Goal: Information Seeking & Learning: Learn about a topic

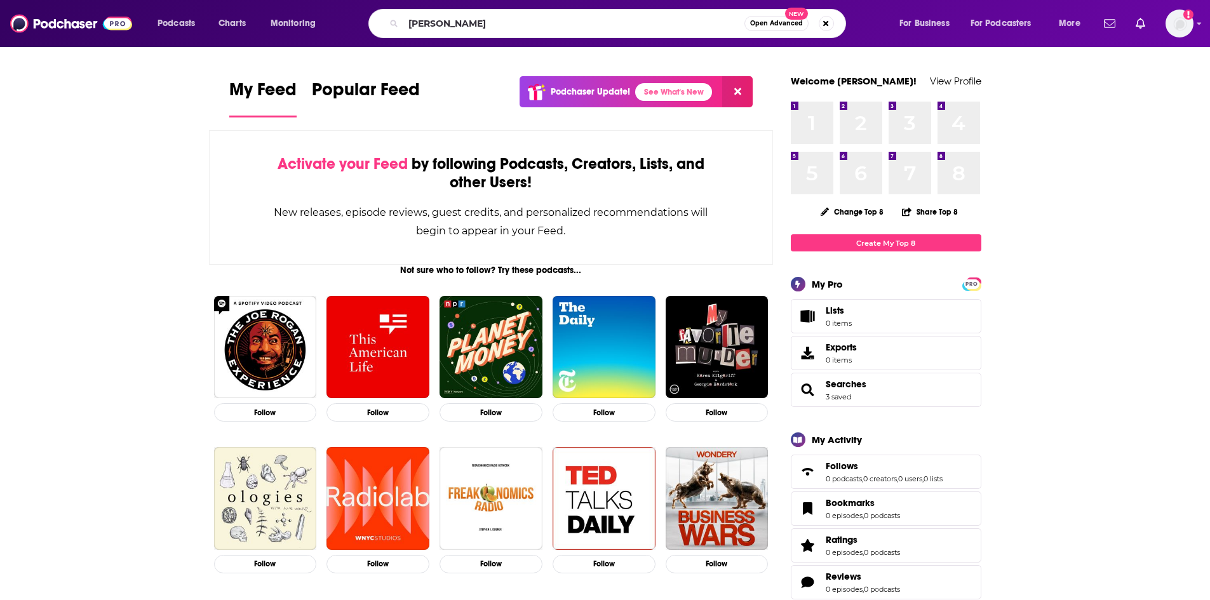
type input "[PERSON_NAME]"
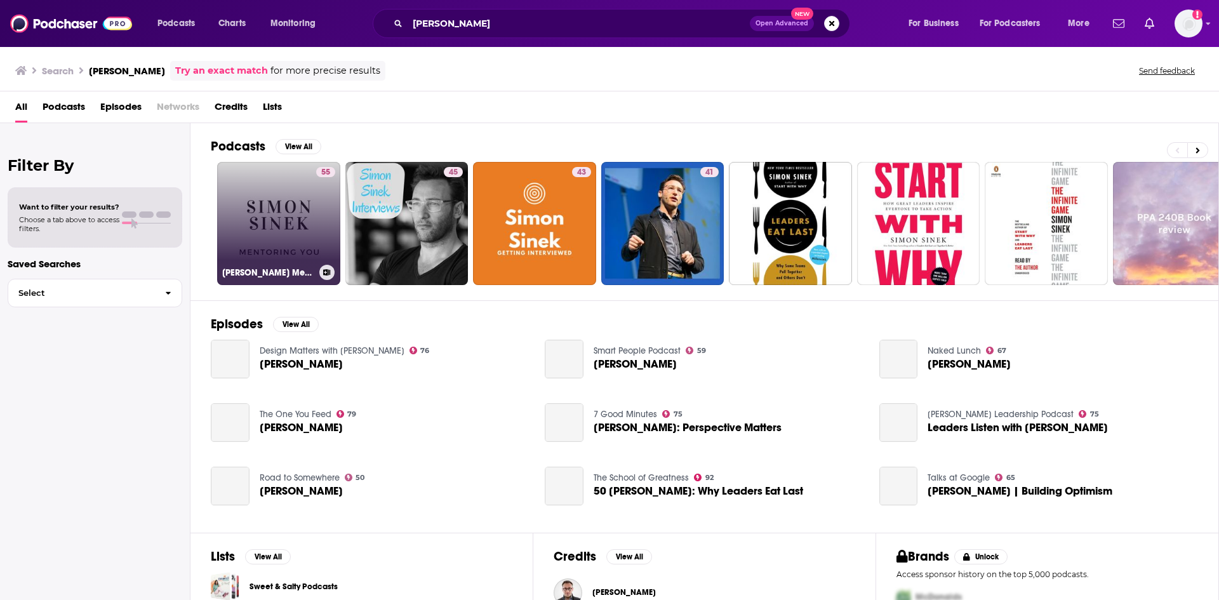
click at [266, 224] on link "55 [PERSON_NAME] Mentoring You" at bounding box center [278, 223] width 123 height 123
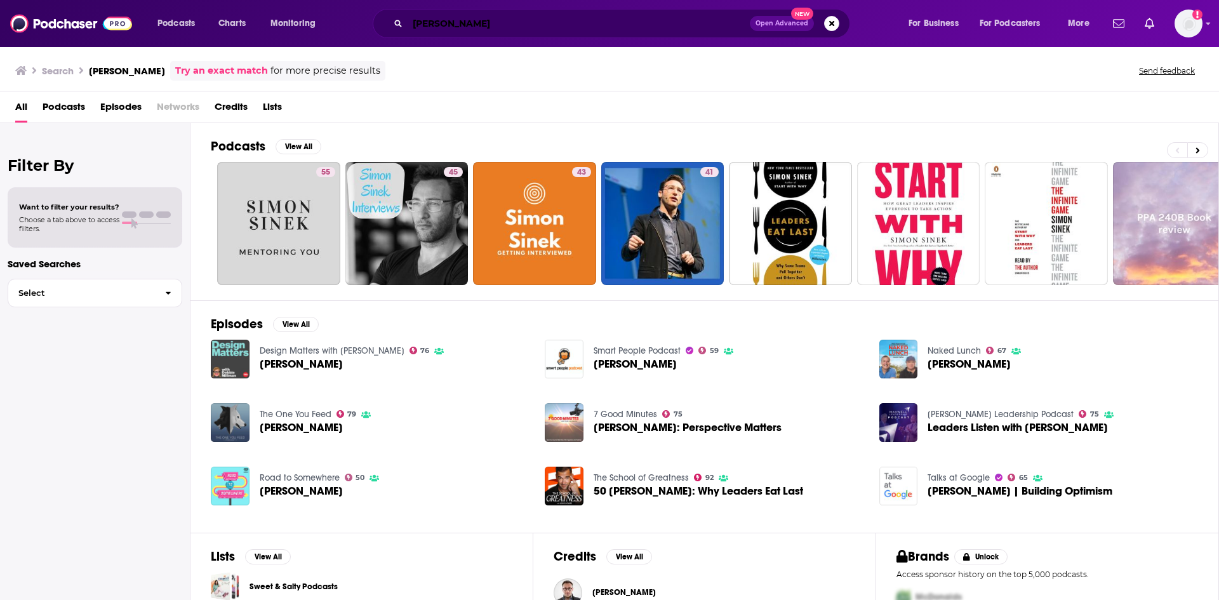
click at [485, 21] on input "[PERSON_NAME]" at bounding box center [579, 23] width 342 height 20
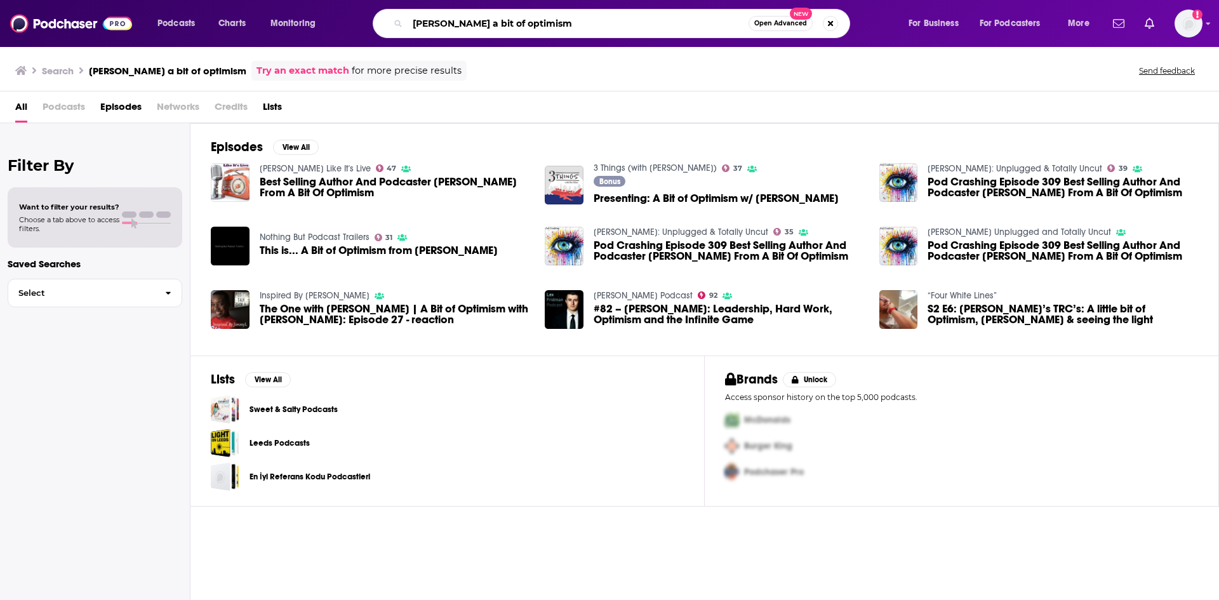
drag, startPoint x: 571, startPoint y: 18, endPoint x: 285, endPoint y: 23, distance: 286.5
click at [285, 23] on div "Podcasts Charts Monitoring [PERSON_NAME] a bit of optimism Open Advanced New Fo…" at bounding box center [625, 23] width 953 height 29
type input "a bit of optimism"
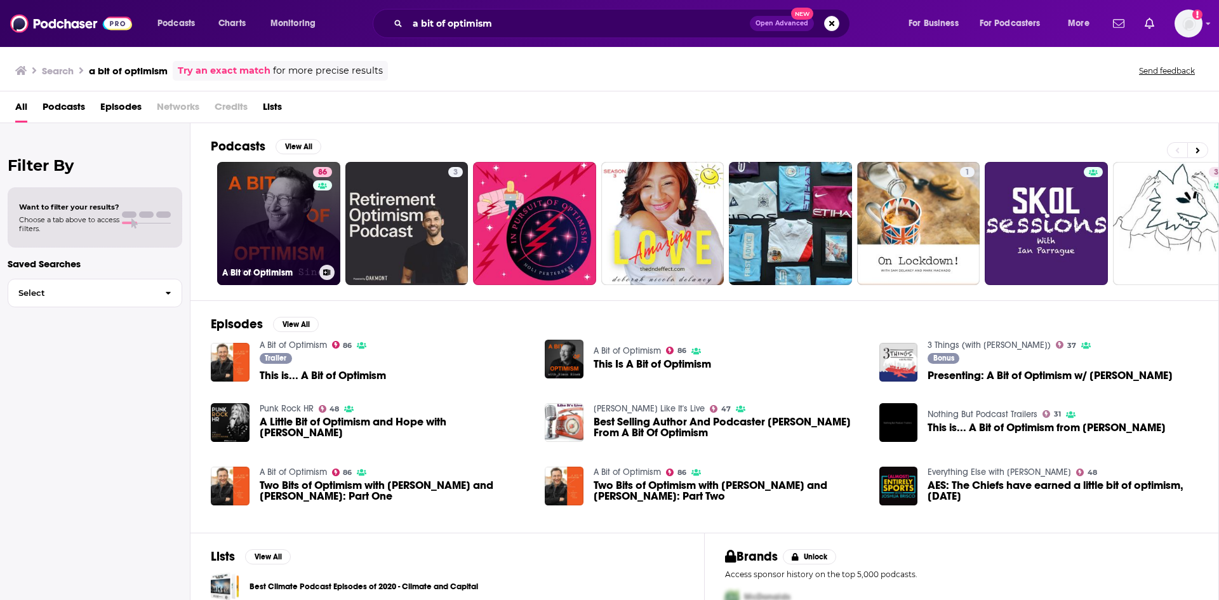
click at [285, 238] on link "86 A Bit of Optimism" at bounding box center [278, 223] width 123 height 123
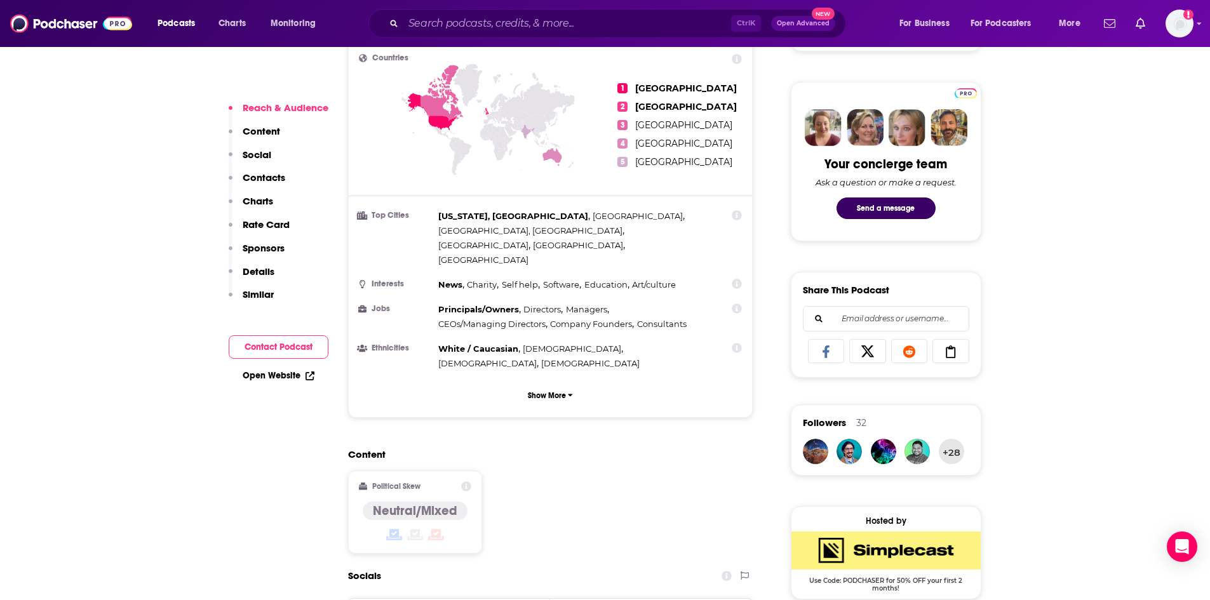
scroll to position [953, 0]
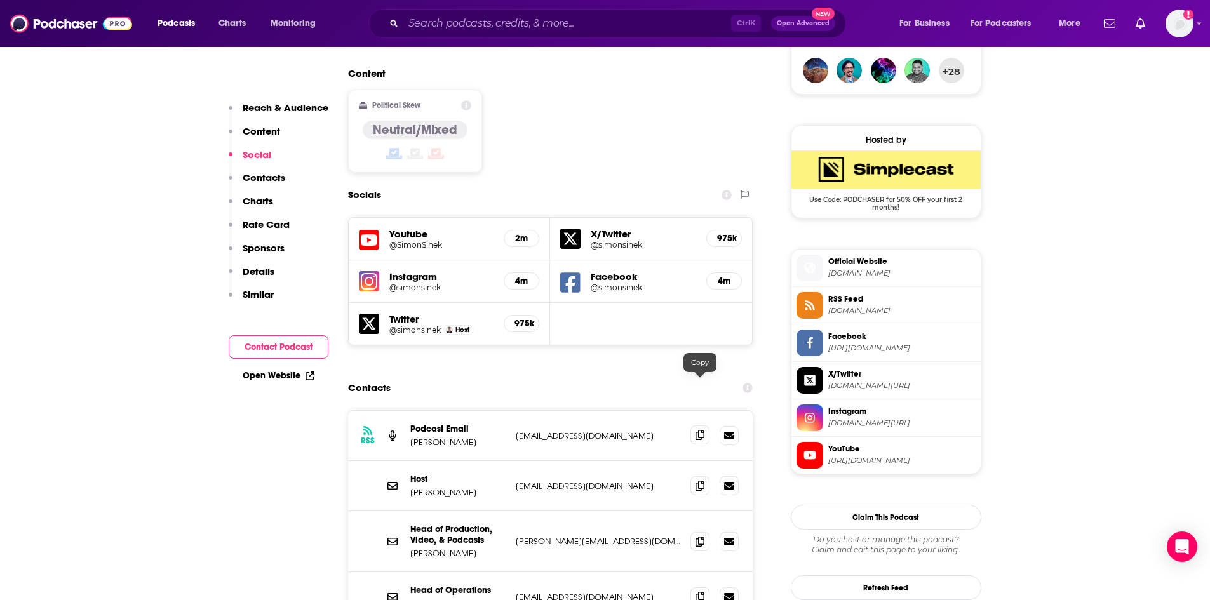
click at [695, 430] on icon at bounding box center [699, 435] width 9 height 10
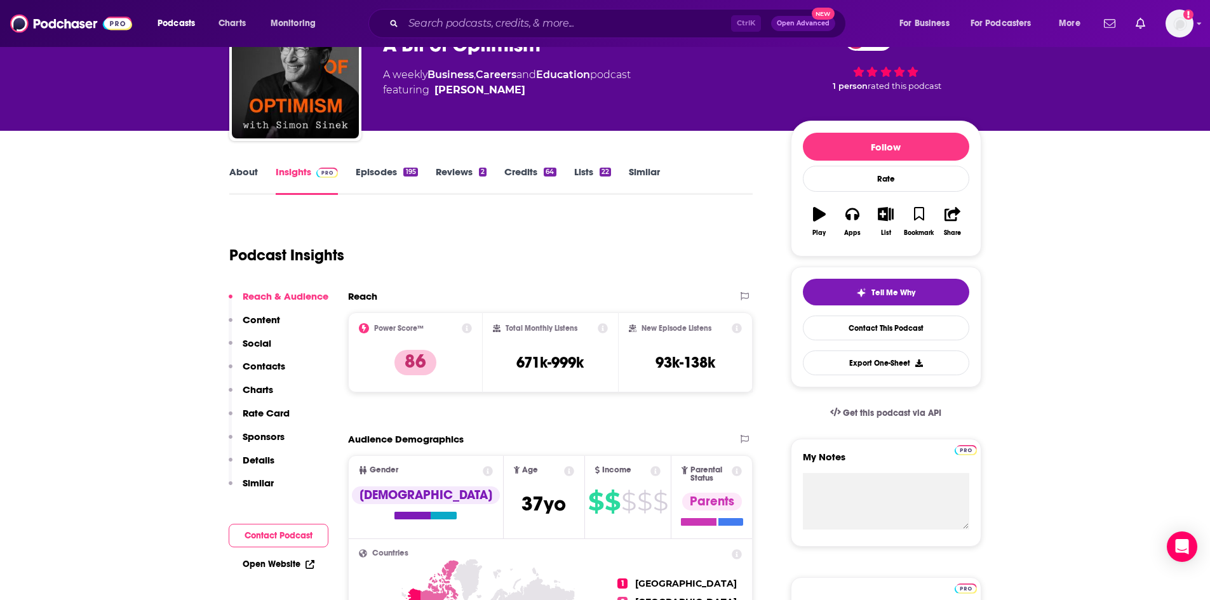
scroll to position [0, 0]
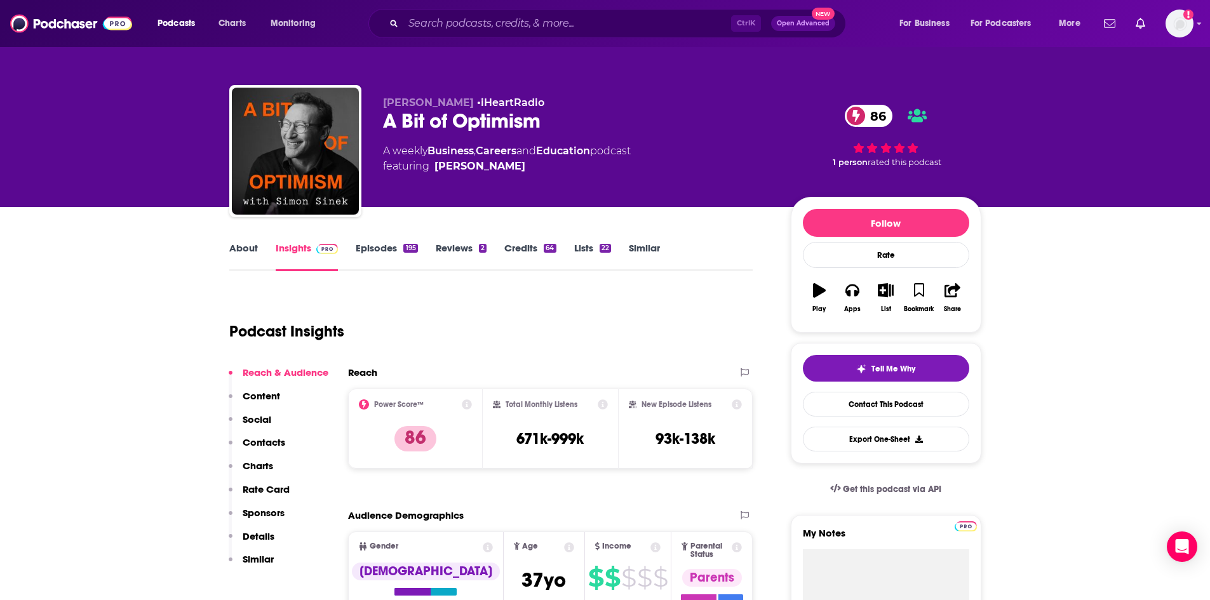
click at [238, 258] on link "About" at bounding box center [243, 256] width 29 height 29
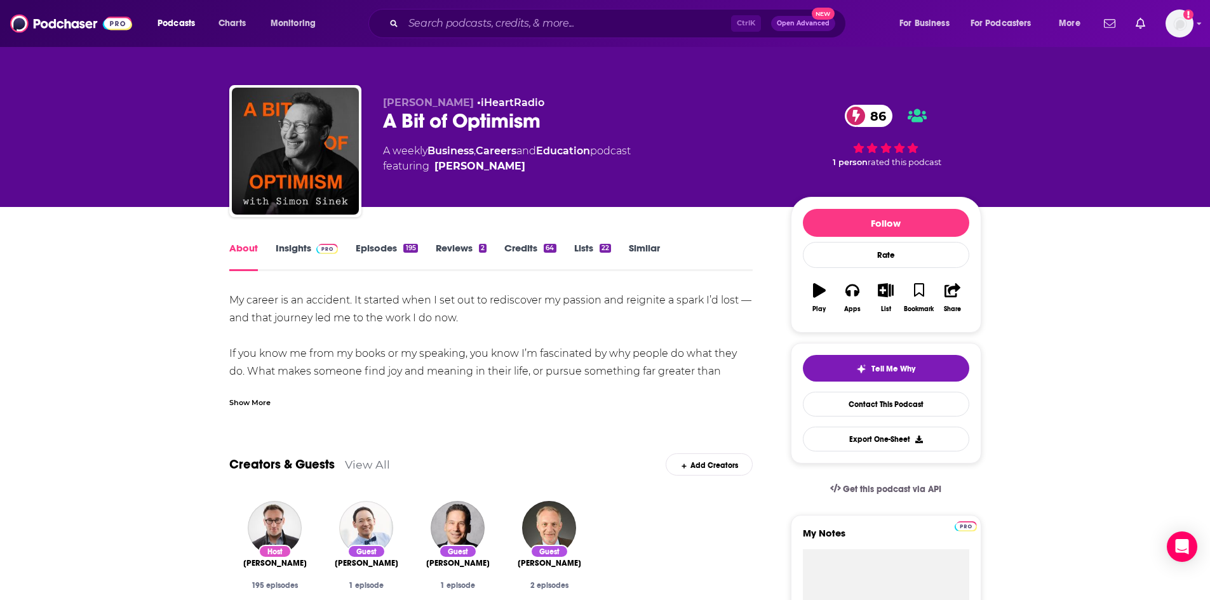
click at [235, 406] on div "Show More" at bounding box center [249, 402] width 41 height 12
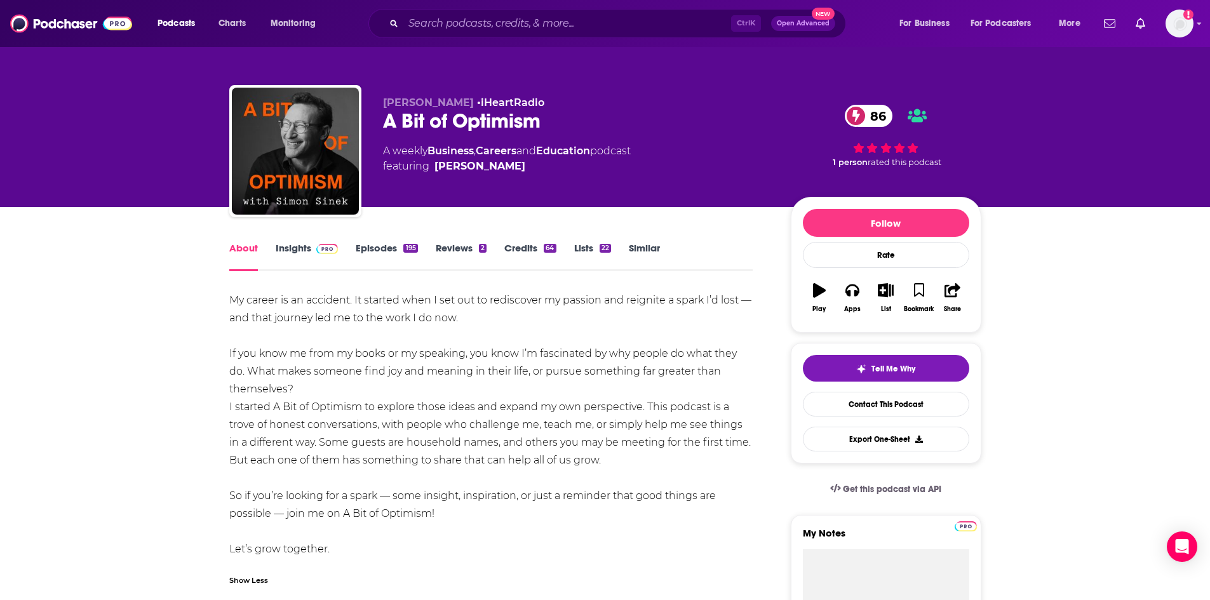
click at [401, 263] on link "Episodes 195" at bounding box center [387, 256] width 62 height 29
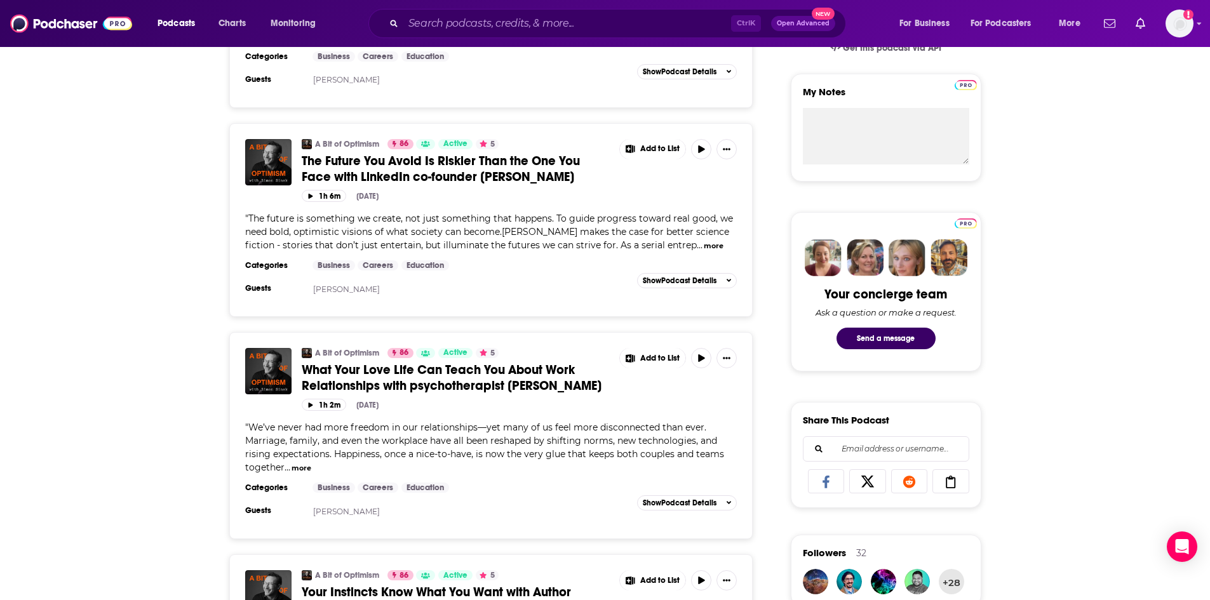
scroll to position [445, 0]
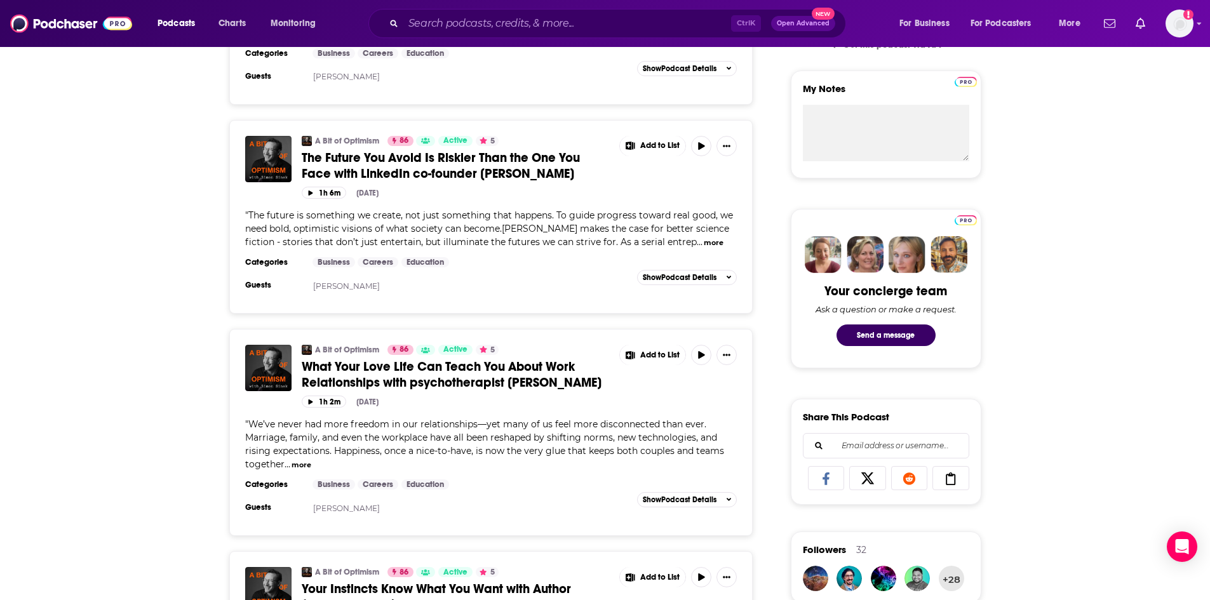
click at [300, 464] on button "more" at bounding box center [301, 465] width 20 height 11
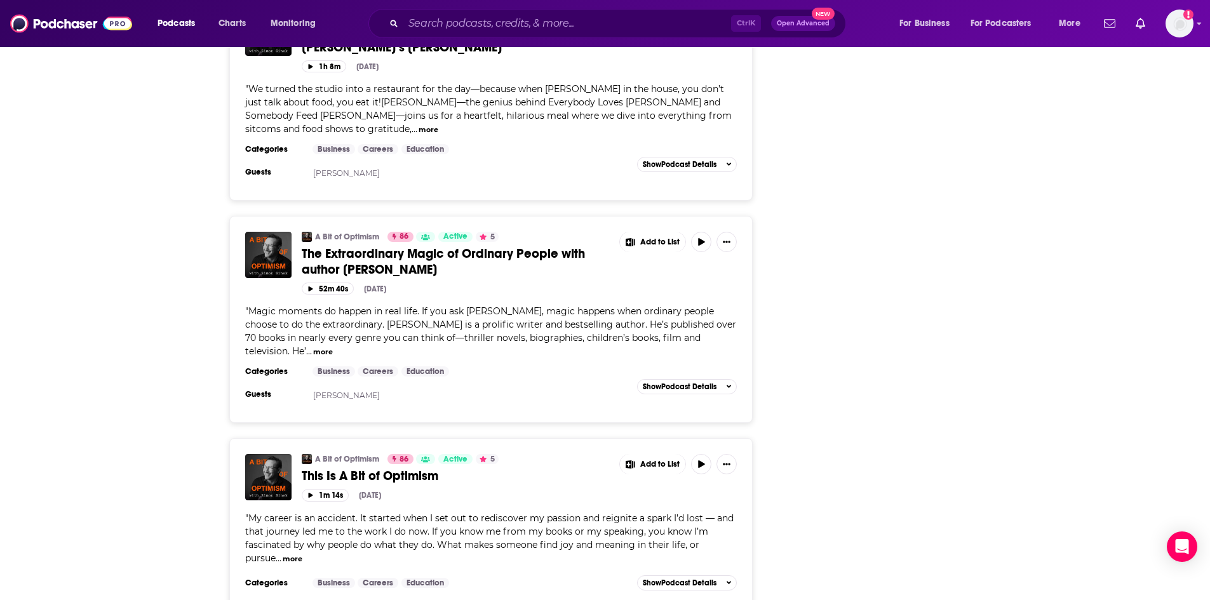
scroll to position [3239, 0]
